Goal: Navigation & Orientation: Find specific page/section

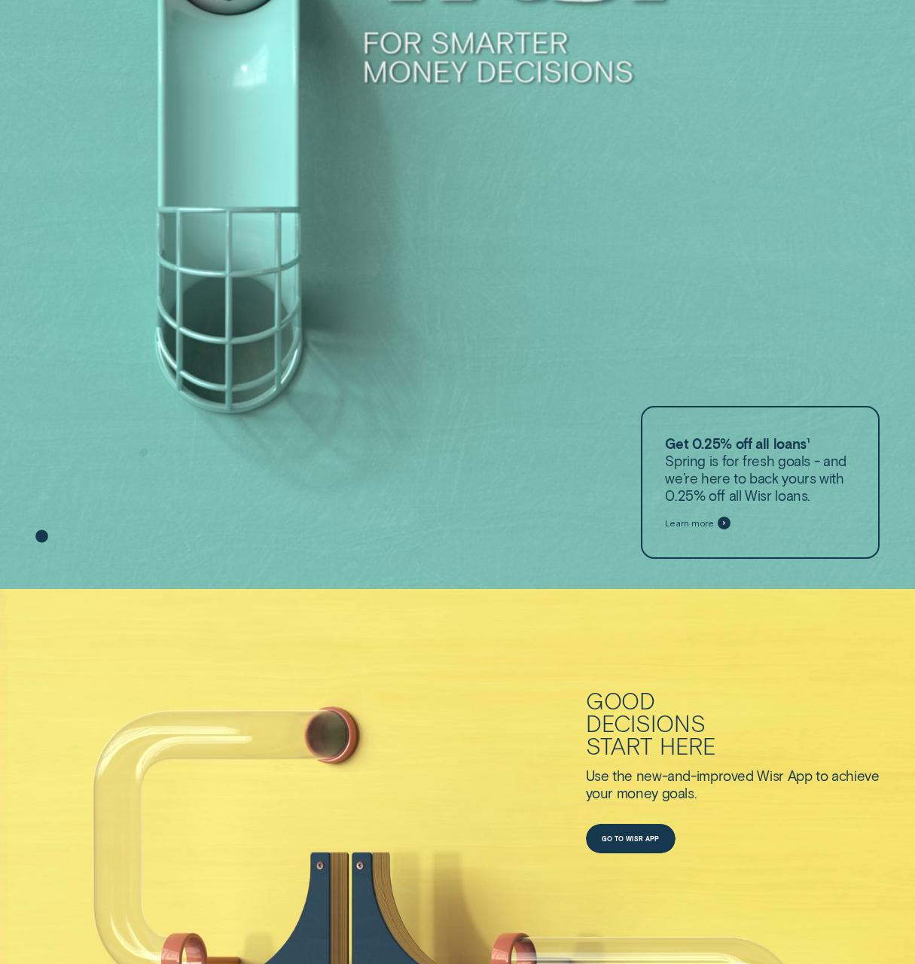
scroll to position [75, 0]
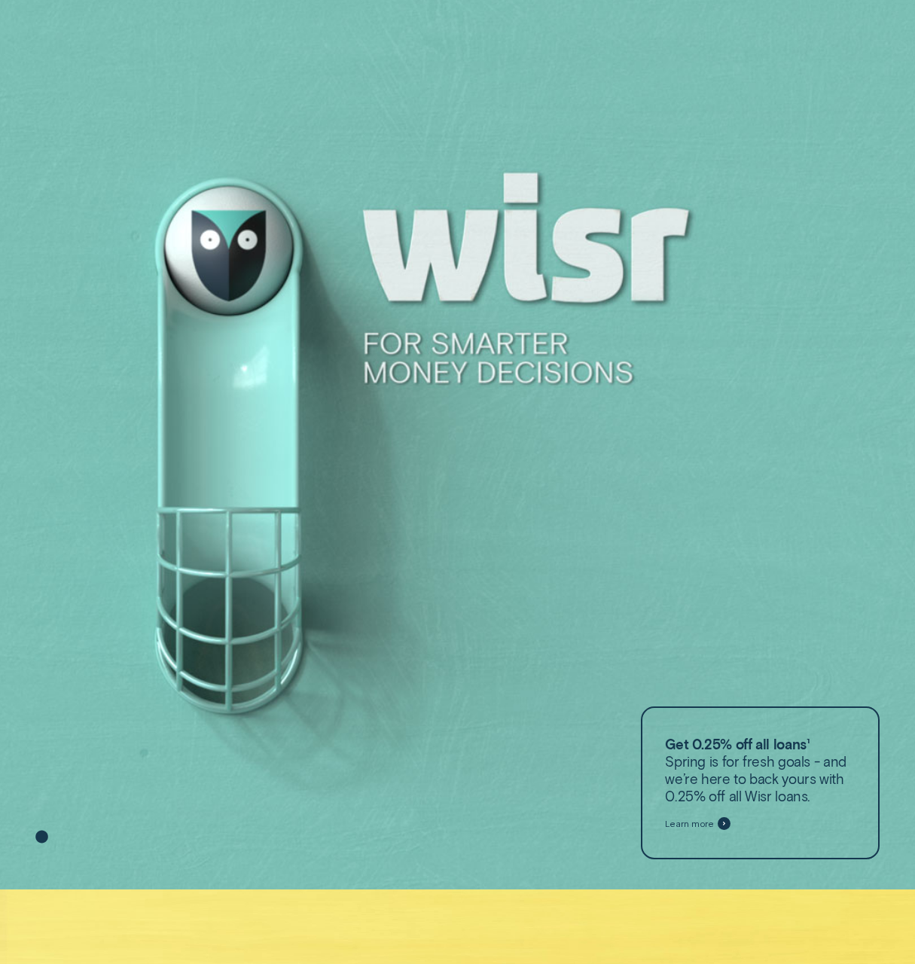
drag, startPoint x: 143, startPoint y: 296, endPoint x: 192, endPoint y: 319, distance: 53.9
click at [198, 336] on div at bounding box center [457, 407] width 915 height 965
drag, startPoint x: 215, startPoint y: 293, endPoint x: 208, endPoint y: 507, distance: 214.1
click at [207, 504] on div at bounding box center [457, 407] width 915 height 965
drag, startPoint x: 231, startPoint y: 636, endPoint x: 241, endPoint y: 448, distance: 187.9
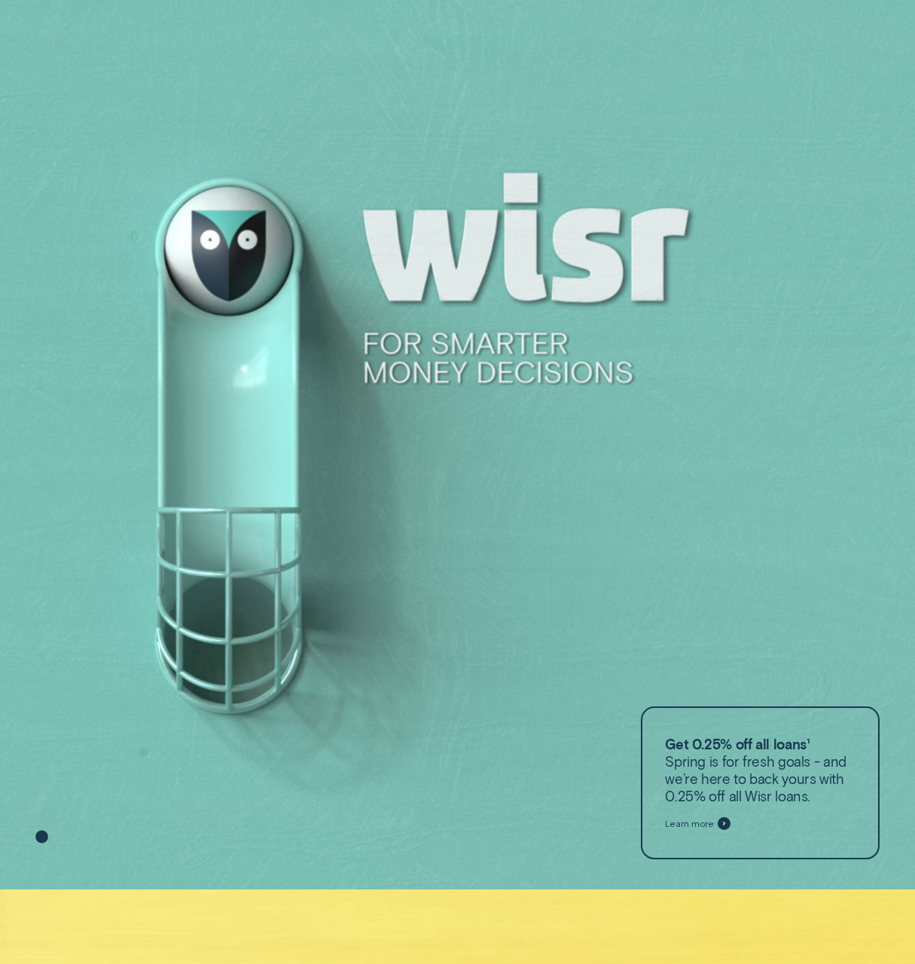
click at [234, 506] on div at bounding box center [457, 407] width 915 height 965
drag, startPoint x: 242, startPoint y: 461, endPoint x: 242, endPoint y: 438, distance: 23.4
click at [226, 501] on div at bounding box center [457, 407] width 915 height 965
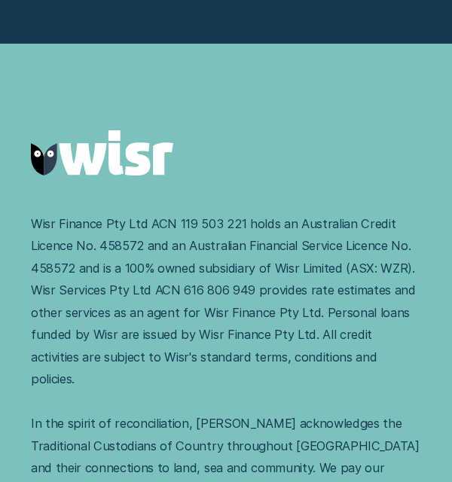
scroll to position [10114, 0]
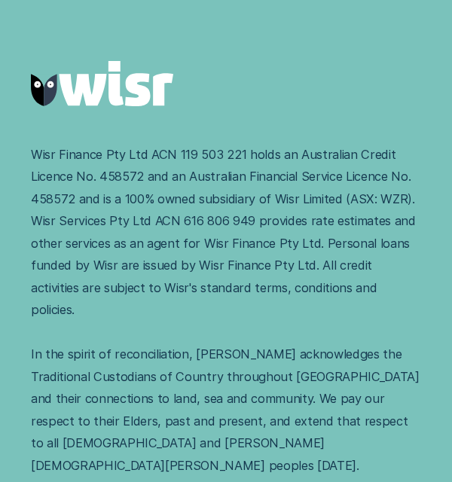
drag, startPoint x: 29, startPoint y: 153, endPoint x: 249, endPoint y: 163, distance: 221.0
click at [249, 163] on div "Wisr Finance Pty Ltd ACN 119 503 221 holds an Australian Credit Licence No. 458…" at bounding box center [226, 311] width 410 height 334
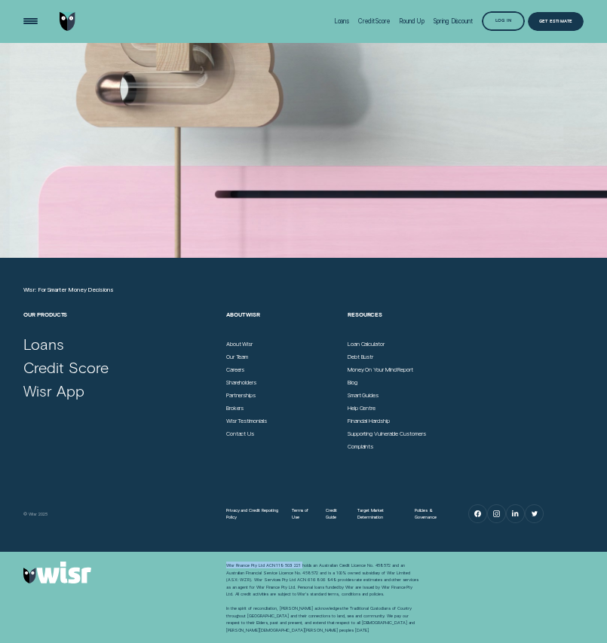
scroll to position [2808, 0]
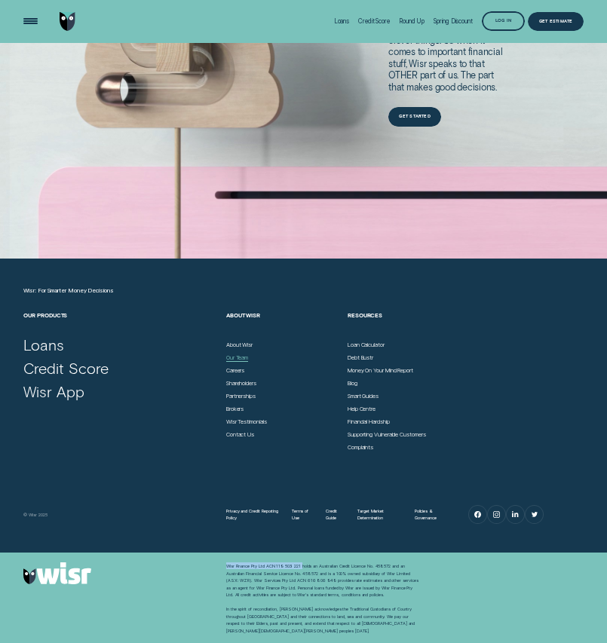
click at [241, 361] on div "Our Team" at bounding box center [237, 361] width 22 height 1
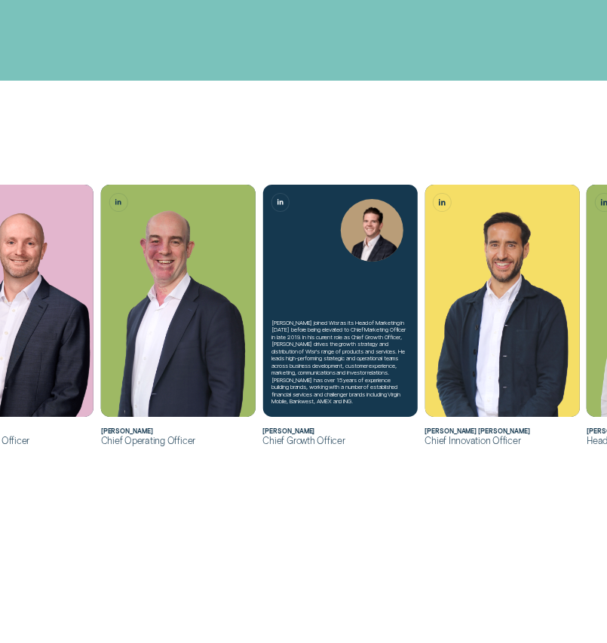
scroll to position [200, 0]
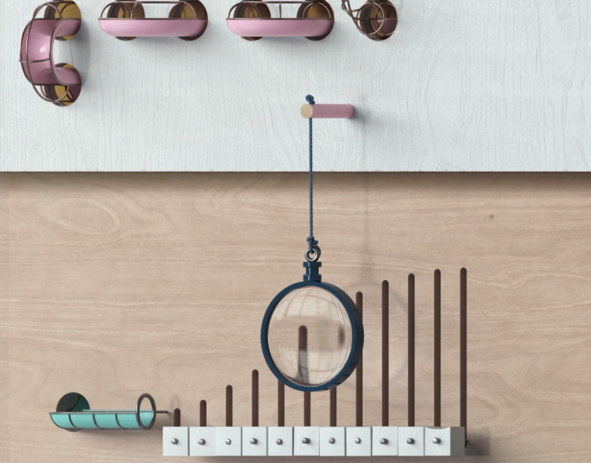
scroll to position [2736, 0]
